Goal: Task Accomplishment & Management: Complete application form

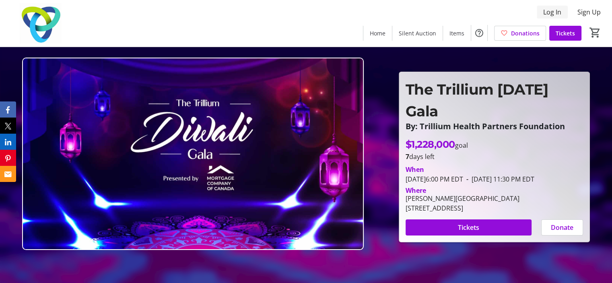
click at [554, 10] on span "Log In" at bounding box center [552, 12] width 18 height 10
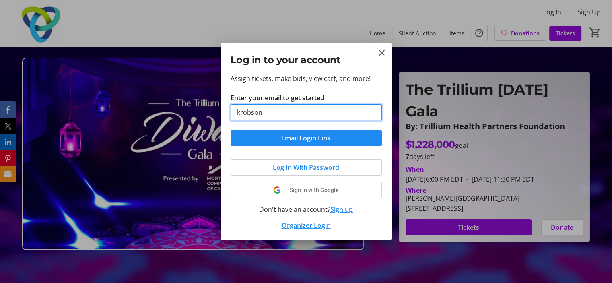
type input "[EMAIL_ADDRESS][DOMAIN_NAME]"
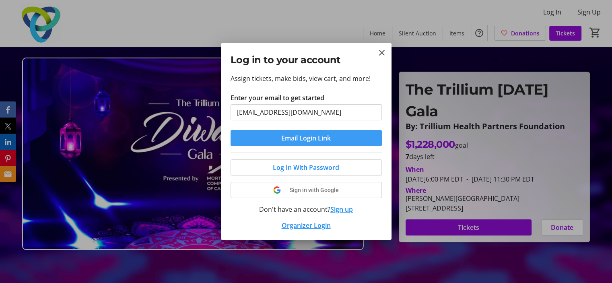
click at [308, 140] on span "Email Login Link" at bounding box center [305, 138] width 49 height 10
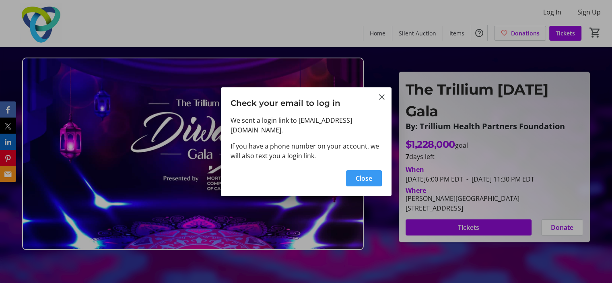
click at [363, 173] on span "Close" at bounding box center [364, 178] width 16 height 10
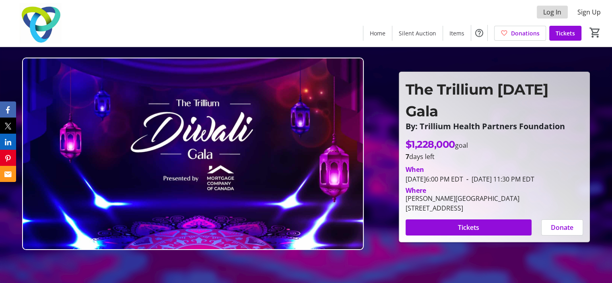
click at [552, 12] on span "Log In" at bounding box center [552, 12] width 18 height 10
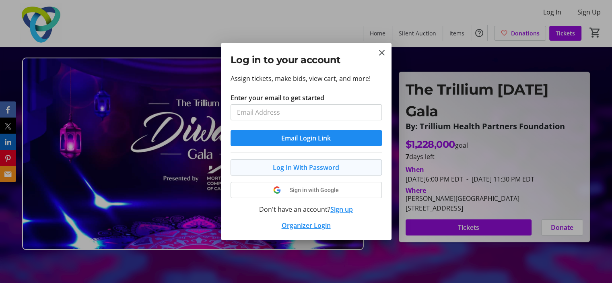
click at [301, 166] on button "Log In With Password" at bounding box center [306, 167] width 151 height 16
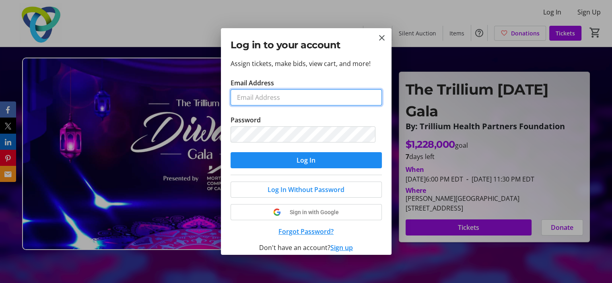
click at [267, 96] on input "Email Address" at bounding box center [306, 97] width 151 height 16
type input "[EMAIL_ADDRESS][DOMAIN_NAME]"
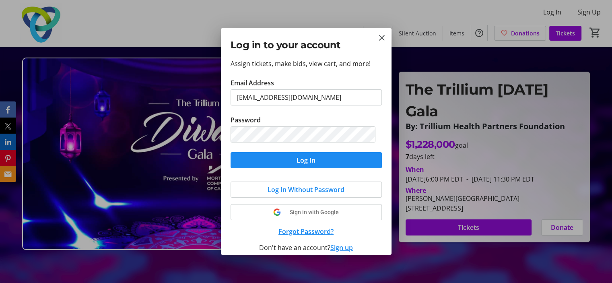
click at [308, 230] on button "Forgot Password?" at bounding box center [306, 232] width 151 height 10
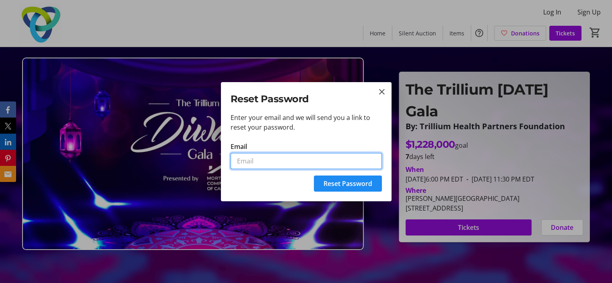
click at [254, 157] on input "Email" at bounding box center [306, 161] width 151 height 16
type input "[EMAIL_ADDRESS][DOMAIN_NAME]"
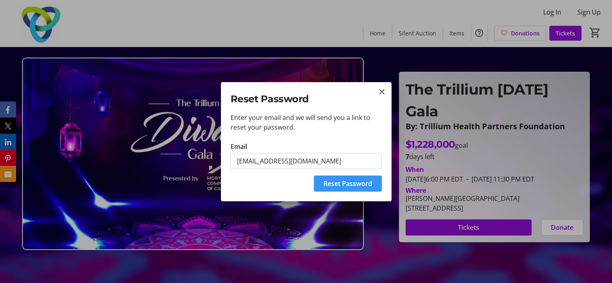
click at [351, 183] on span "Reset Password" at bounding box center [347, 184] width 49 height 10
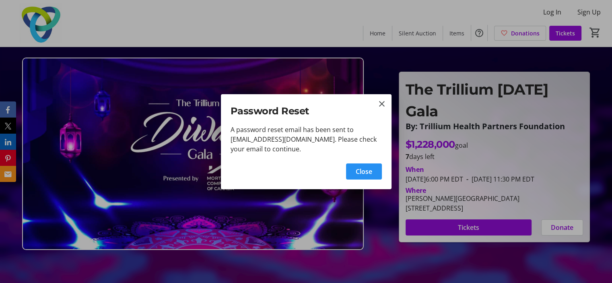
click at [363, 173] on span "Close" at bounding box center [364, 172] width 16 height 10
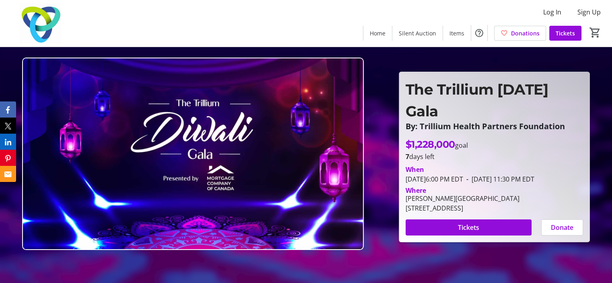
click at [316, 24] on div "Log In Sign Up Home Silent Auction Items Donations Tickets 0" at bounding box center [306, 23] width 612 height 47
click at [552, 11] on span "Log In" at bounding box center [552, 12] width 18 height 10
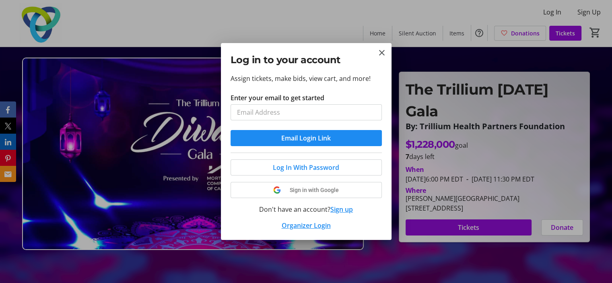
click at [275, 114] on input "Enter your email to get started" at bounding box center [306, 112] width 151 height 16
type input "[EMAIL_ADDRESS][DOMAIN_NAME]"
click at [315, 137] on span "Email Login Link" at bounding box center [305, 138] width 49 height 10
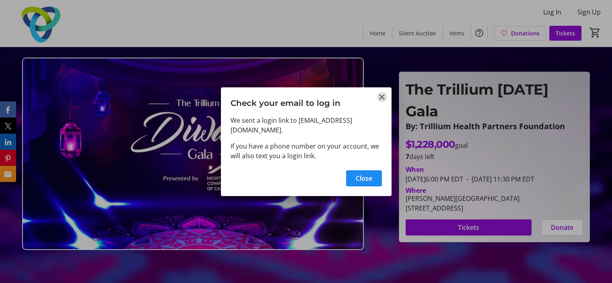
click at [381, 102] on mat-icon "Close" at bounding box center [382, 97] width 10 height 10
